Goal: Task Accomplishment & Management: Manage account settings

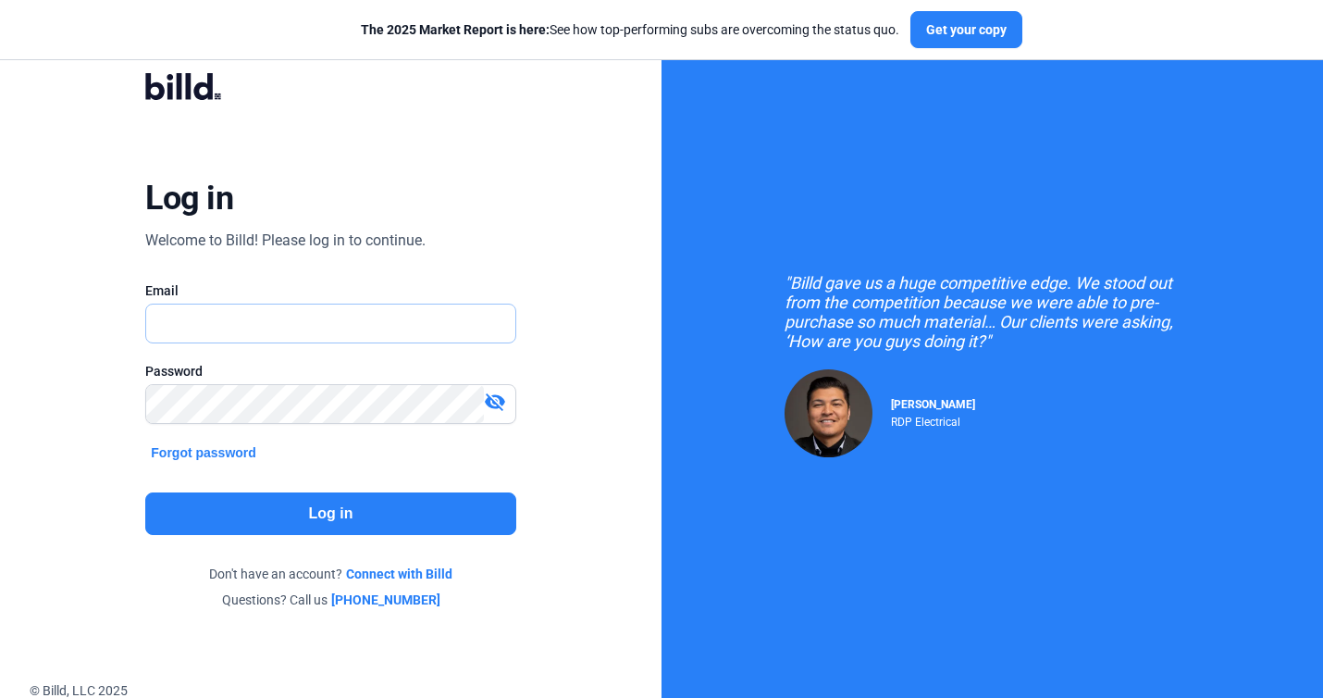
click at [458, 338] on input "text" at bounding box center [330, 323] width 368 height 38
type input "[EMAIL_ADDRESS][DOMAIN_NAME]"
click at [362, 514] on button "Log in" at bounding box center [330, 513] width 370 height 43
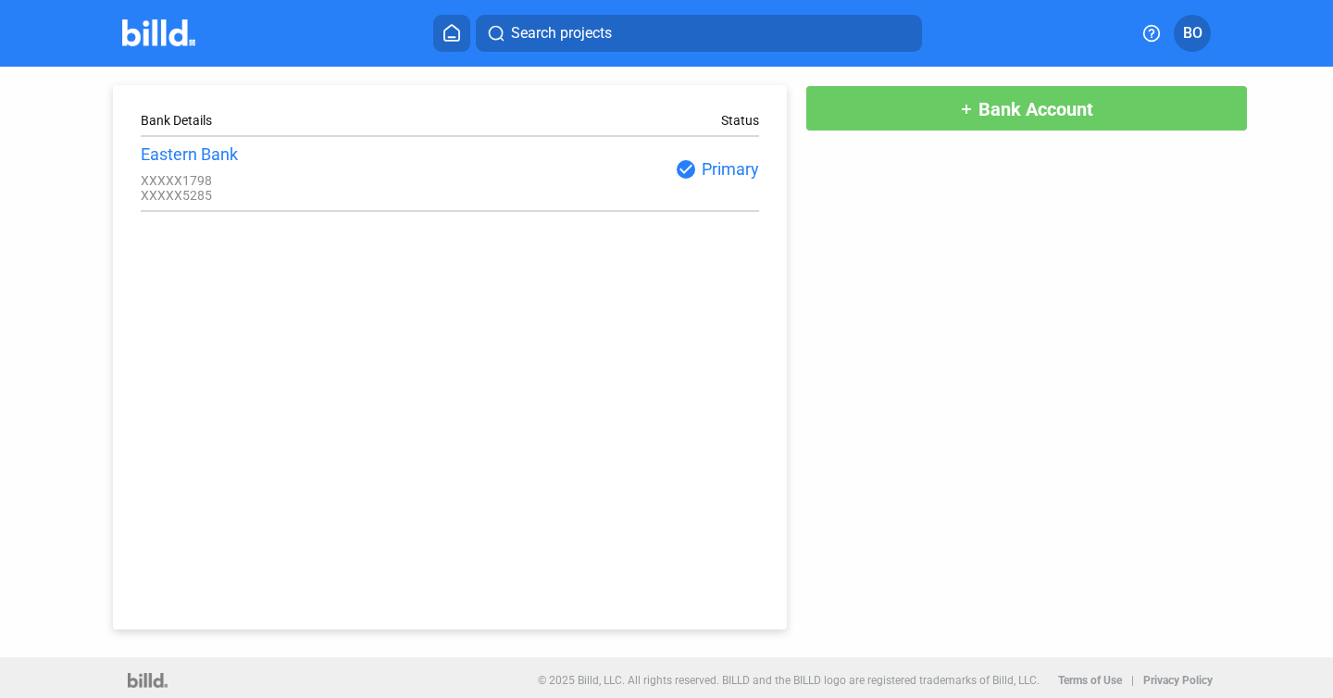
click at [177, 36] on img at bounding box center [158, 32] width 73 height 27
